Goal: Navigation & Orientation: Find specific page/section

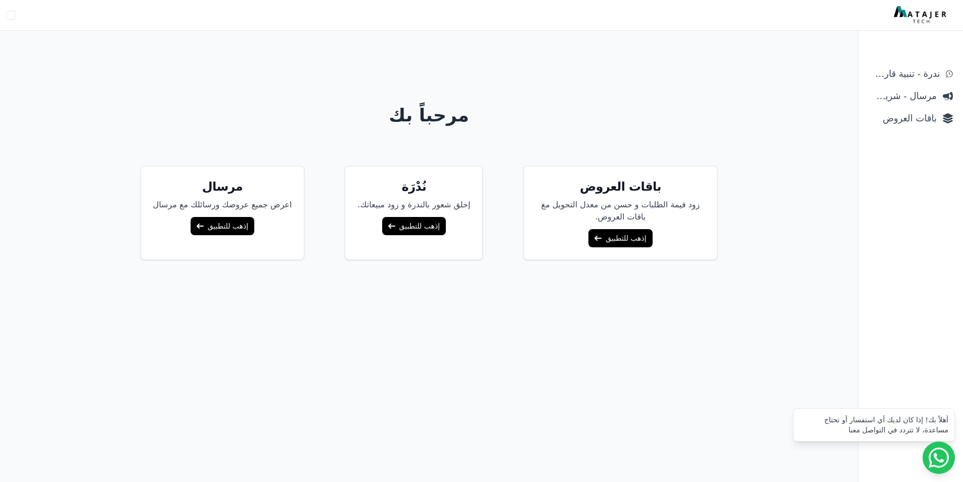
click at [459, 207] on p "إخلق شعور بالندرة و زود مبيعاتك." at bounding box center [413, 205] width 113 height 12
click at [632, 238] on link "إذهب للتطبيق" at bounding box center [621, 238] width 64 height 18
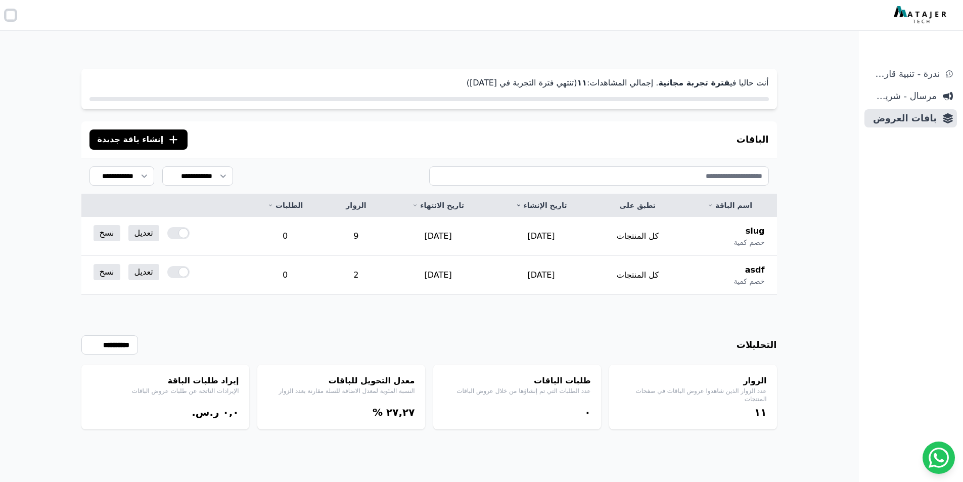
click at [12, 13] on button "Open user menu" at bounding box center [10, 15] width 9 height 9
click at [69, 79] on link "تسجيل الخروج" at bounding box center [70, 87] width 140 height 18
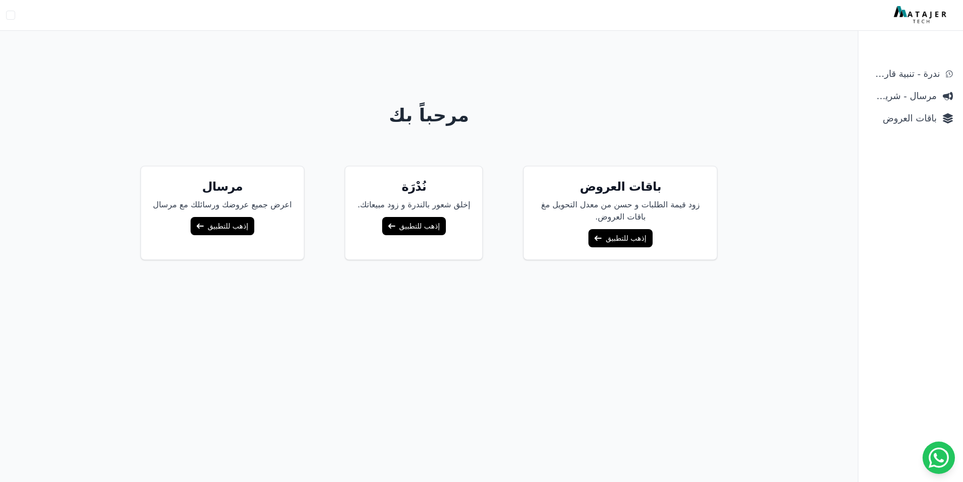
click at [565, 331] on div "مرحباً بك باقات العروض زود قيمة الطلبات و حسن من معدل التحويل مغ باقات العروض. …" at bounding box center [429, 281] width 777 height 482
click at [913, 119] on span "باقات العروض" at bounding box center [903, 118] width 68 height 14
